Goal: Find specific page/section: Find specific page/section

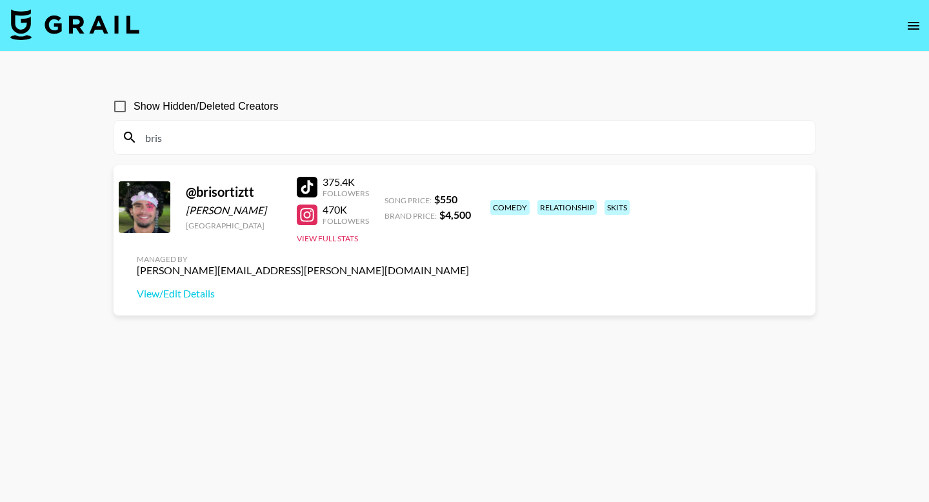
drag, startPoint x: 197, startPoint y: 142, endPoint x: 117, endPoint y: 142, distance: 80.0
click at [117, 143] on div "bris" at bounding box center [464, 138] width 701 height 34
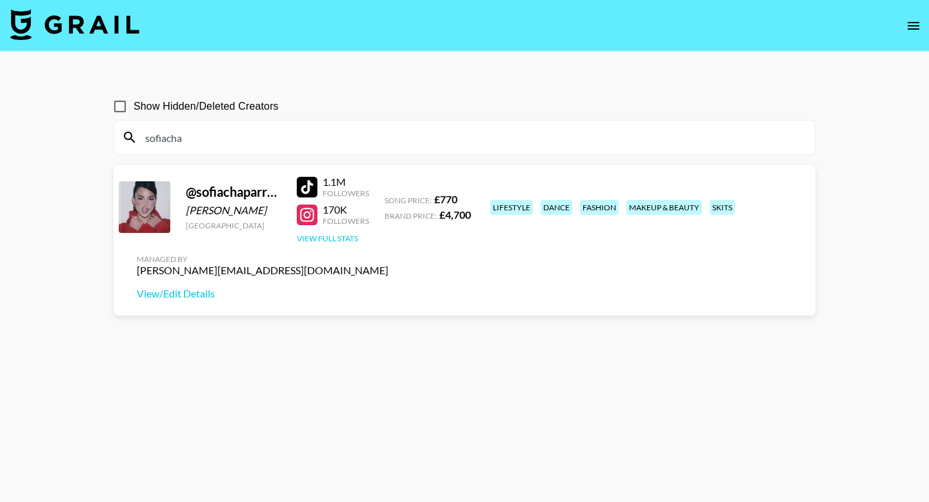
click at [337, 239] on button "View Full Stats" at bounding box center [327, 239] width 61 height 10
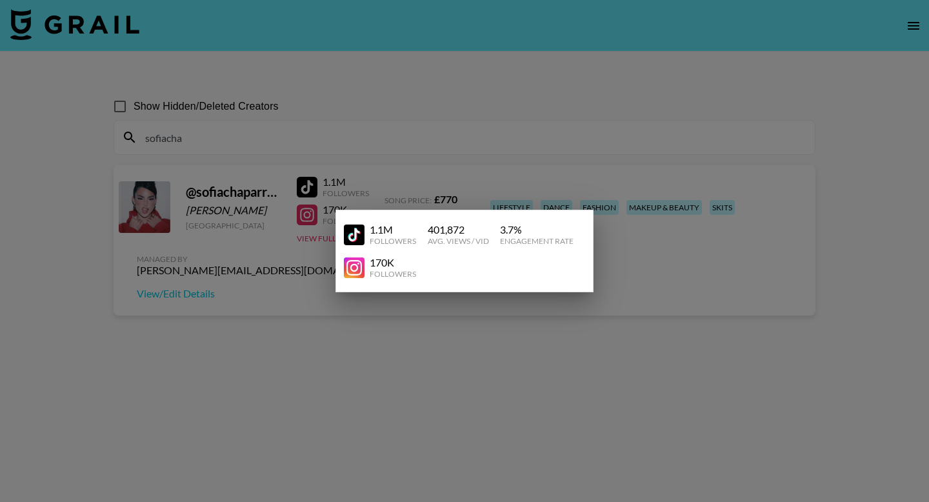
click at [259, 247] on div at bounding box center [464, 251] width 929 height 502
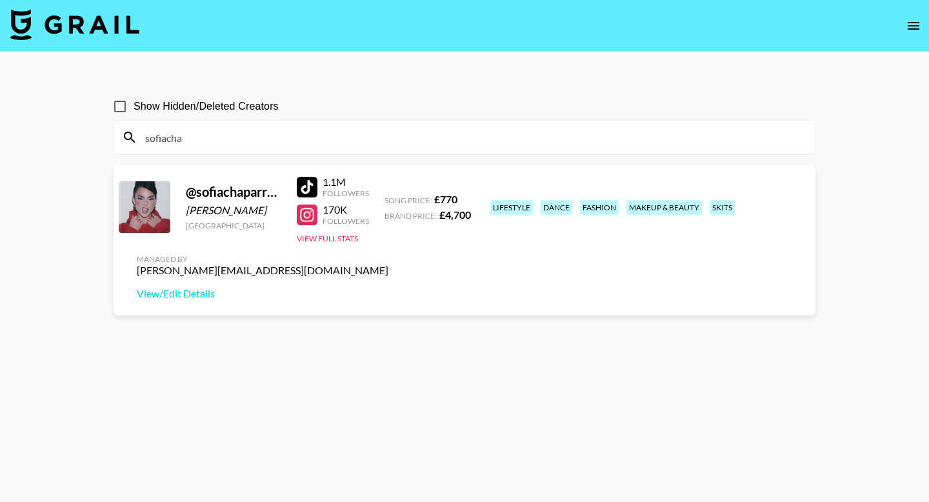
drag, startPoint x: 194, startPoint y: 135, endPoint x: 111, endPoint y: 135, distance: 82.6
click at [111, 135] on div "Show Hidden/Deleted Creators sofiacha @ sofiachaparrorr Sofia Chaparrorr United…" at bounding box center [464, 282] width 722 height 399
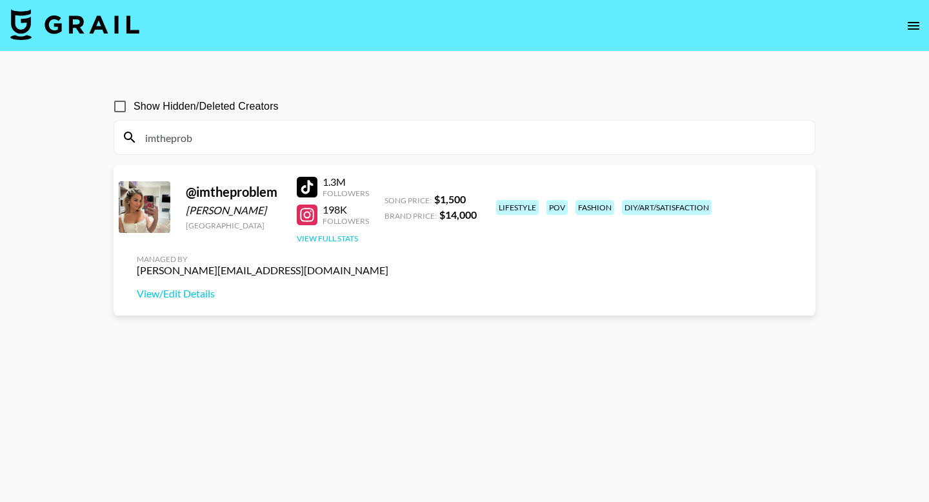
click at [303, 239] on button "View Full Stats" at bounding box center [327, 239] width 61 height 10
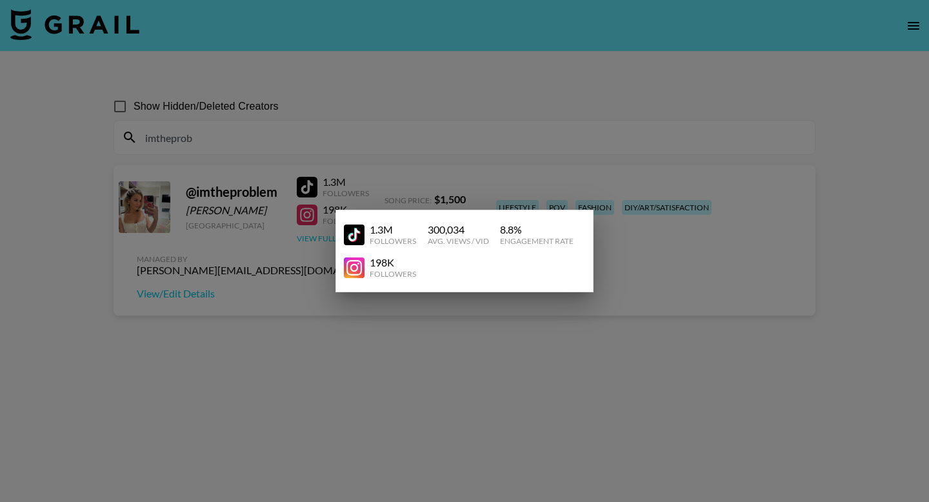
click at [303, 239] on div at bounding box center [464, 251] width 929 height 502
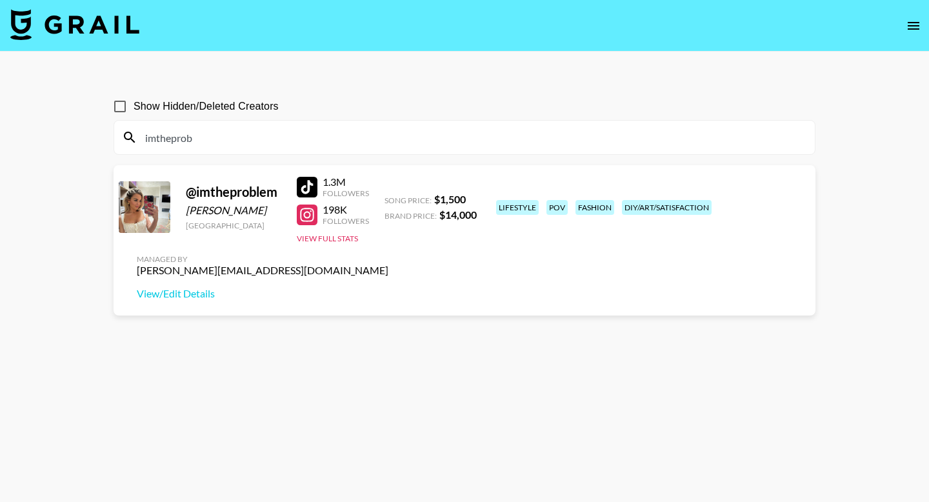
drag, startPoint x: 204, startPoint y: 132, endPoint x: 130, endPoint y: 129, distance: 74.9
click at [131, 131] on div "imtheprob" at bounding box center [464, 138] width 701 height 34
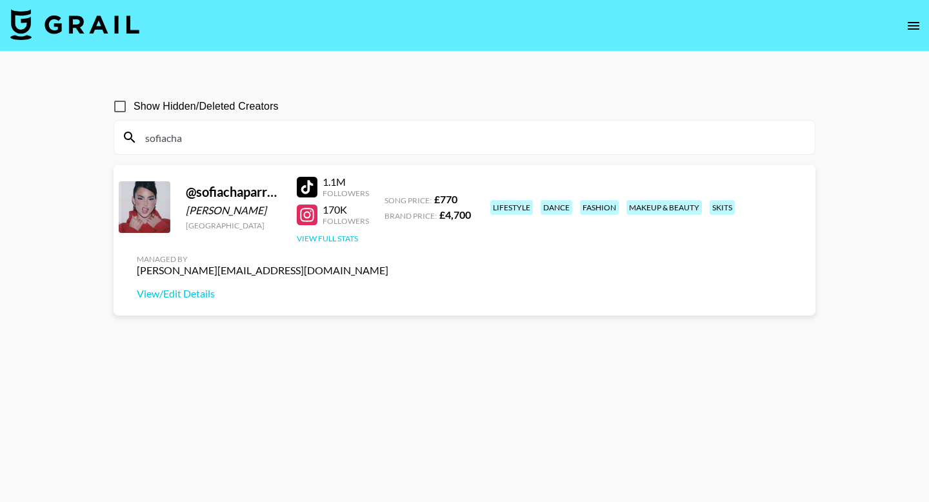
click at [347, 235] on button "View Full Stats" at bounding box center [327, 239] width 61 height 10
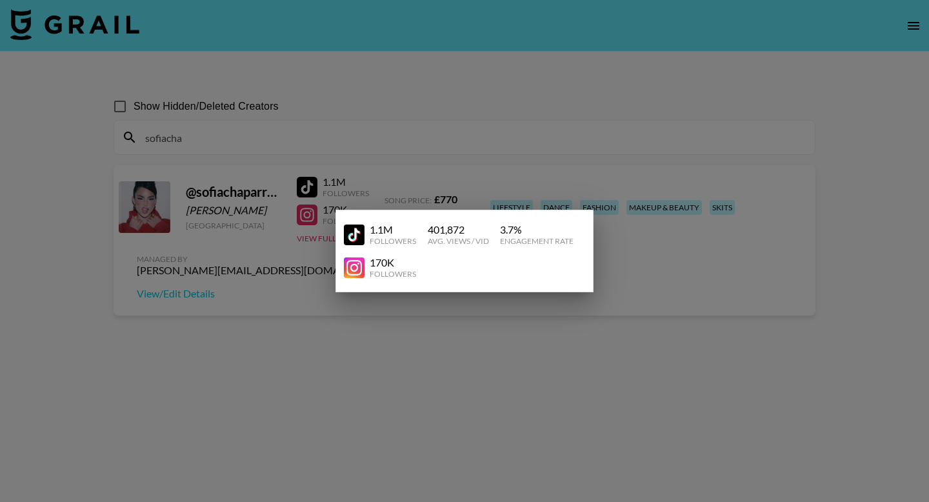
click at [199, 158] on div at bounding box center [464, 251] width 929 height 502
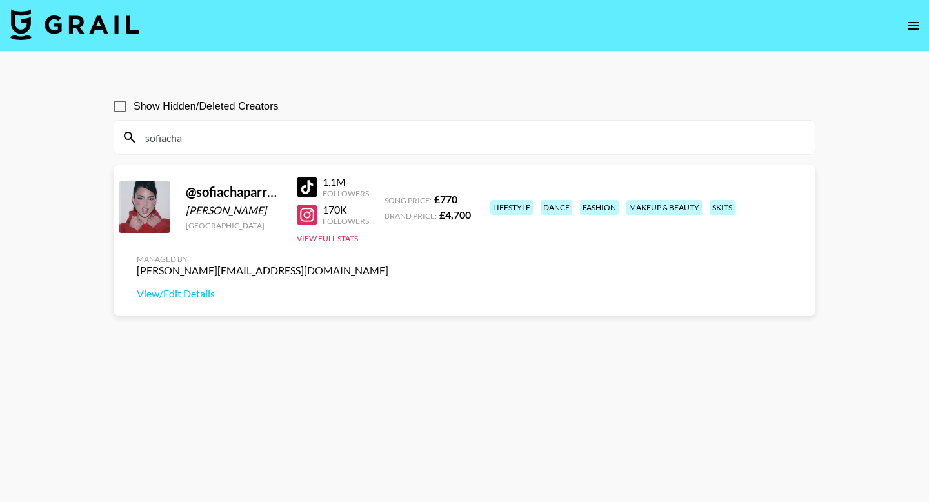
drag, startPoint x: 199, startPoint y: 139, endPoint x: 127, endPoint y: 139, distance: 71.6
click at [128, 139] on div "sofiacha" at bounding box center [464, 138] width 701 height 34
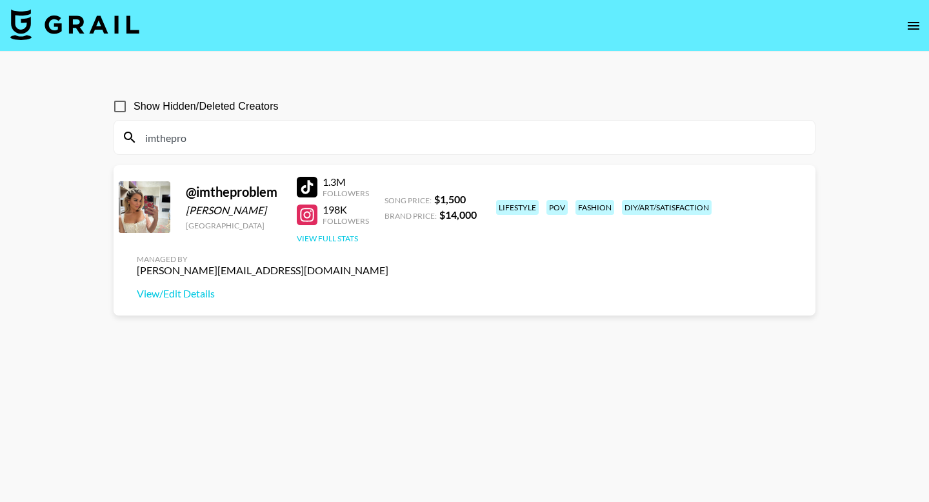
type input "imthepro"
click at [337, 235] on button "View Full Stats" at bounding box center [327, 239] width 61 height 10
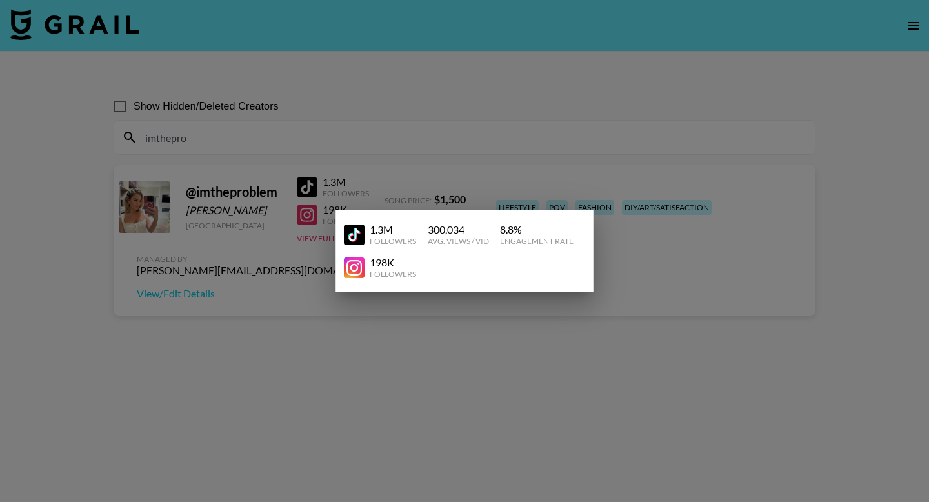
click at [278, 264] on div at bounding box center [464, 251] width 929 height 502
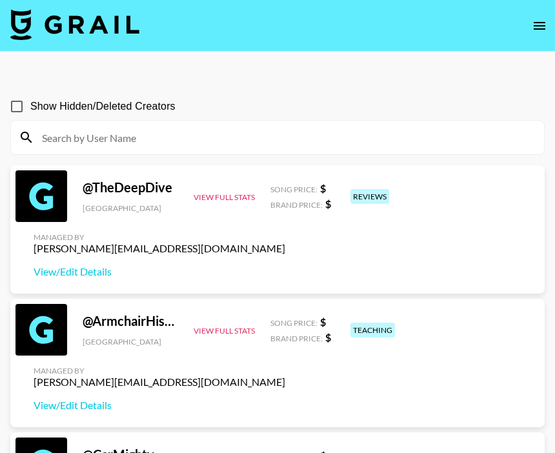
click at [533, 31] on icon "open drawer" at bounding box center [539, 25] width 15 height 15
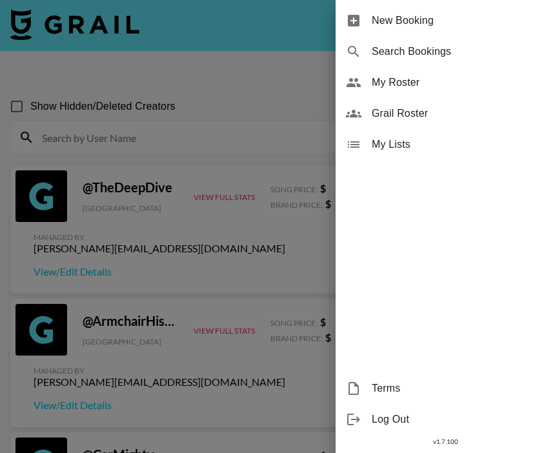
click at [384, 83] on span "My Roster" at bounding box center [458, 82] width 173 height 15
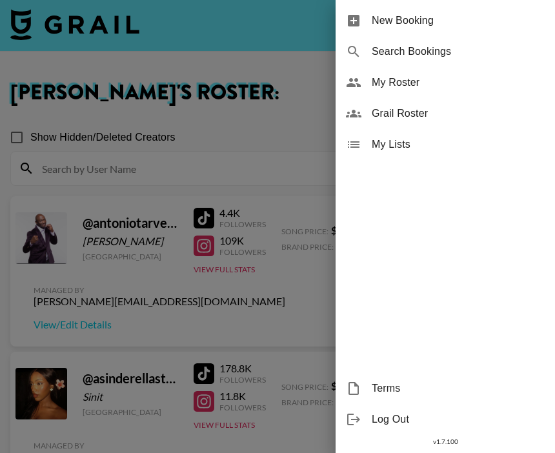
click at [234, 79] on div at bounding box center [277, 226] width 555 height 453
